Goal: Check status: Check status

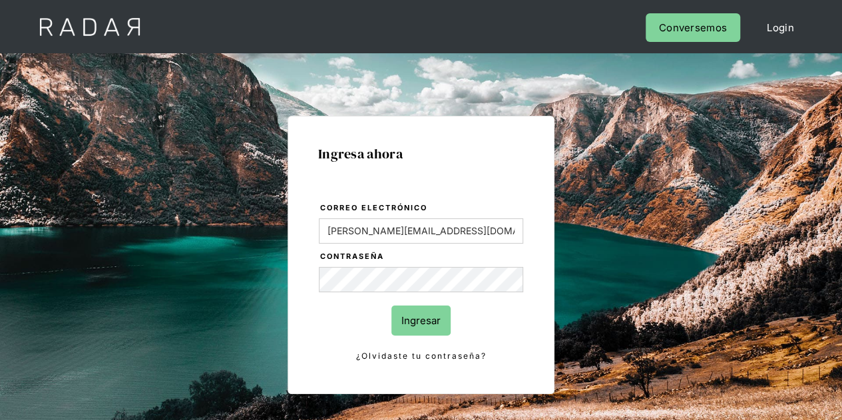
click at [424, 316] on input "Ingresar" at bounding box center [420, 320] width 59 height 30
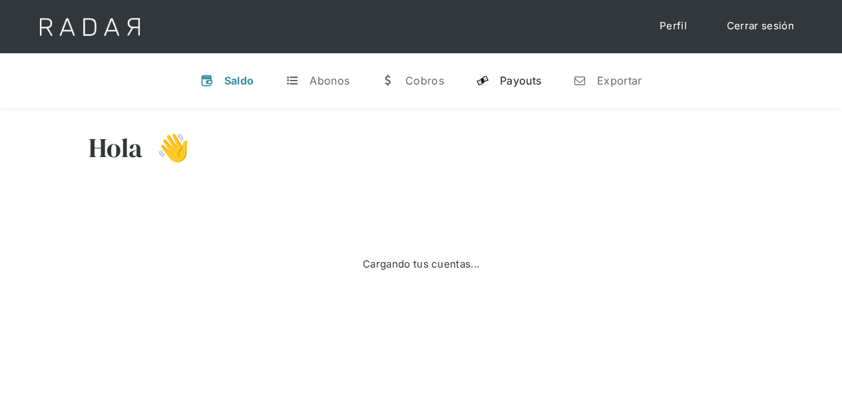
click at [523, 88] on link "y Payouts" at bounding box center [508, 80] width 86 height 35
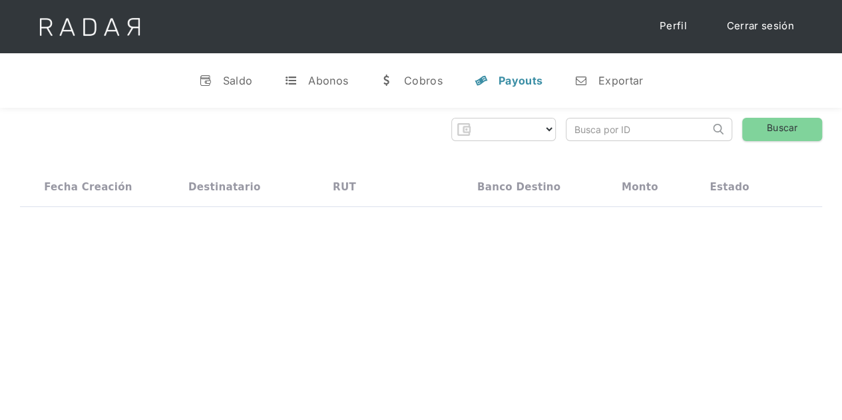
click at [619, 130] on input "search" at bounding box center [637, 129] width 143 height 22
paste input "1f93cfc2-6a27-4ee5-8a1d-06e141913b05"
type input "1f93cfc2-6a27-4ee5-8a1d-06e141913b05"
select select "prontopaga"
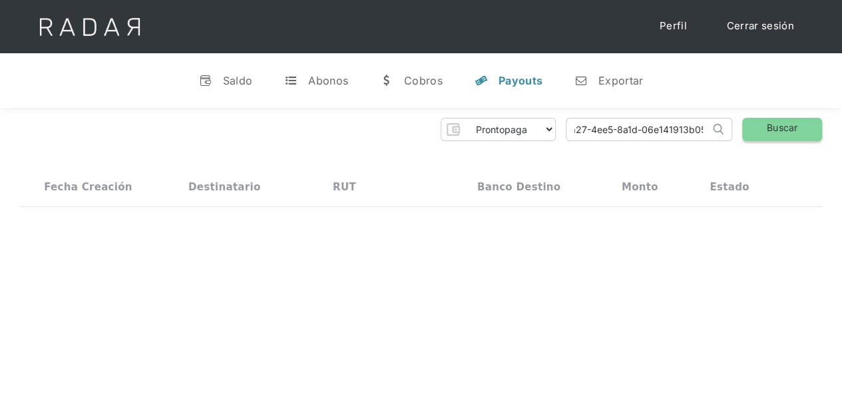
scroll to position [0, 0]
click at [789, 133] on link "Buscar" at bounding box center [782, 129] width 80 height 23
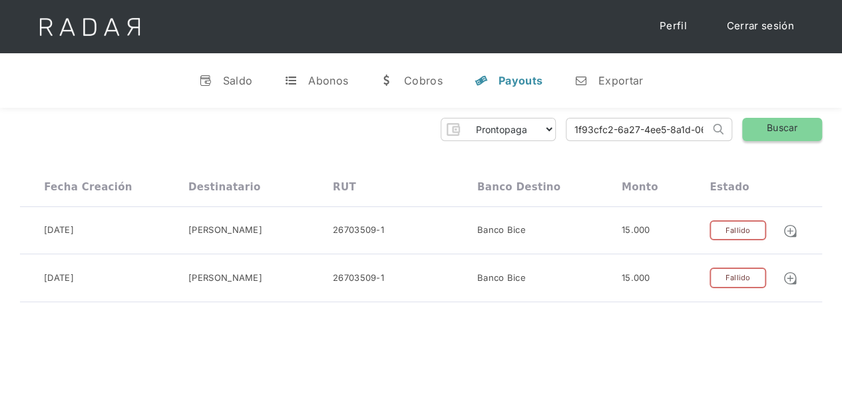
click at [789, 133] on link "Buscar" at bounding box center [782, 129] width 80 height 23
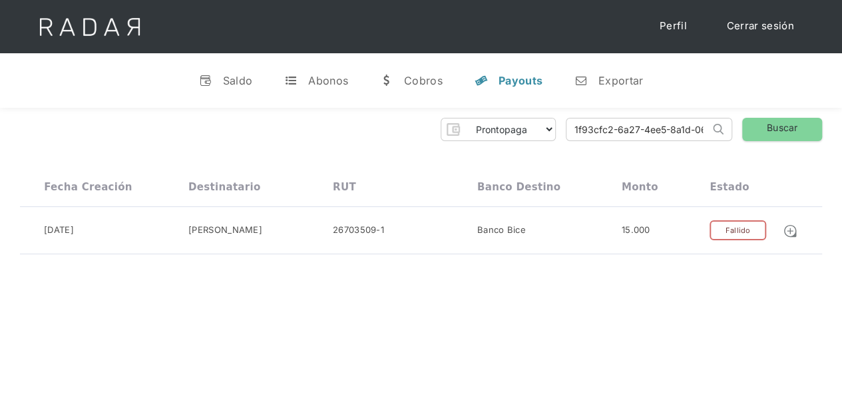
click at [696, 293] on div "[PERSON_NAME] 👋 Cargando tus cuentas... Nombre de la empresa • [GEOGRAPHIC_DATA…" at bounding box center [421, 318] width 842 height 420
click at [689, 132] on input "1f93cfc2-6a27-4ee5-8a1d-06e141913b05" at bounding box center [637, 129] width 143 height 22
click at [784, 134] on link "Buscar" at bounding box center [782, 129] width 80 height 23
click at [797, 231] on link at bounding box center [793, 230] width 22 height 15
click at [633, 138] on input "1f93cfc2-6a27-4ee5-8a1d-06e141913b05" at bounding box center [637, 129] width 143 height 22
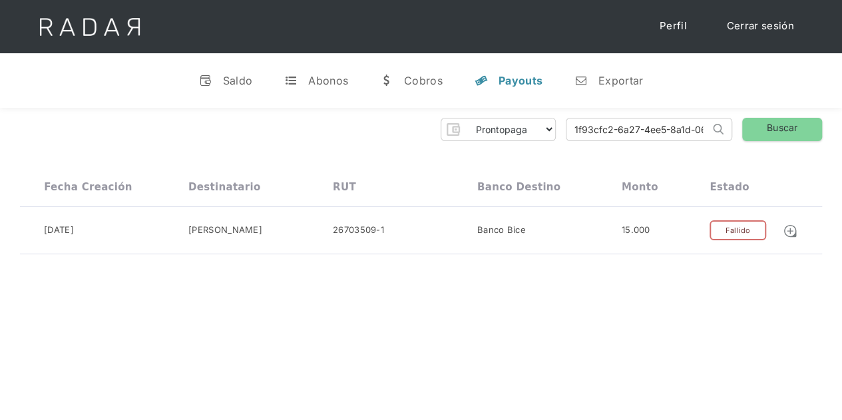
click at [633, 138] on input "1f93cfc2-6a27-4ee5-8a1d-06e141913b05" at bounding box center [637, 129] width 143 height 22
paste input ""3805af72-a716-42b4-971a-320c61a71b32","
type input "3805af72-a716-42b4-971a-320c61a71b32"
click input "Search" at bounding box center [0, 0] width 0 height 0
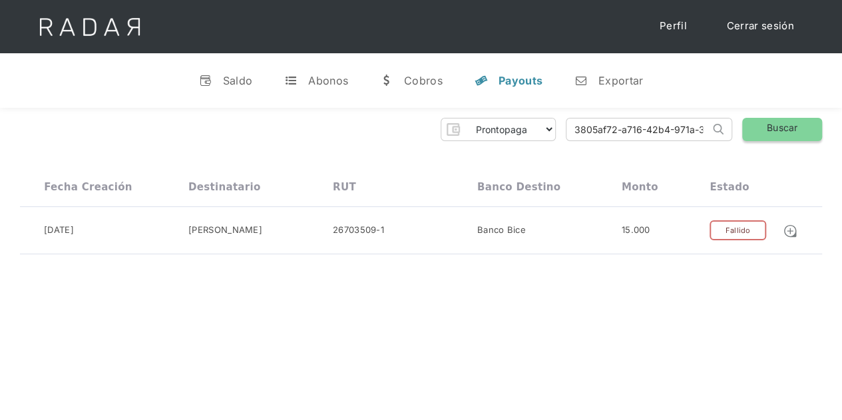
click at [753, 134] on link "Buscar" at bounding box center [782, 129] width 80 height 23
click at [637, 231] on div "15.000" at bounding box center [635, 230] width 29 height 13
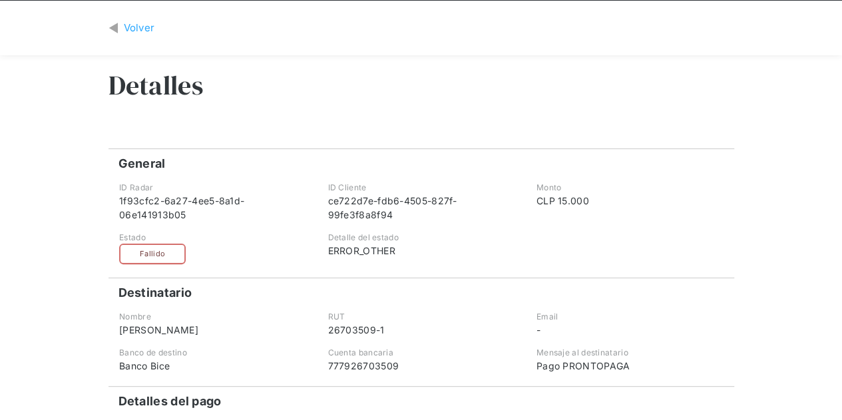
scroll to position [19, 0]
